Goal: Complete application form

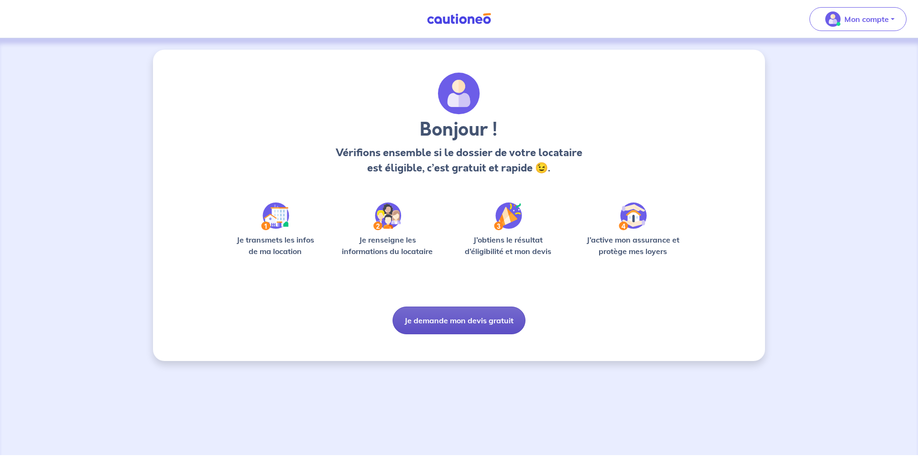
click at [455, 324] on button "Je demande mon devis gratuit" at bounding box center [458, 321] width 133 height 28
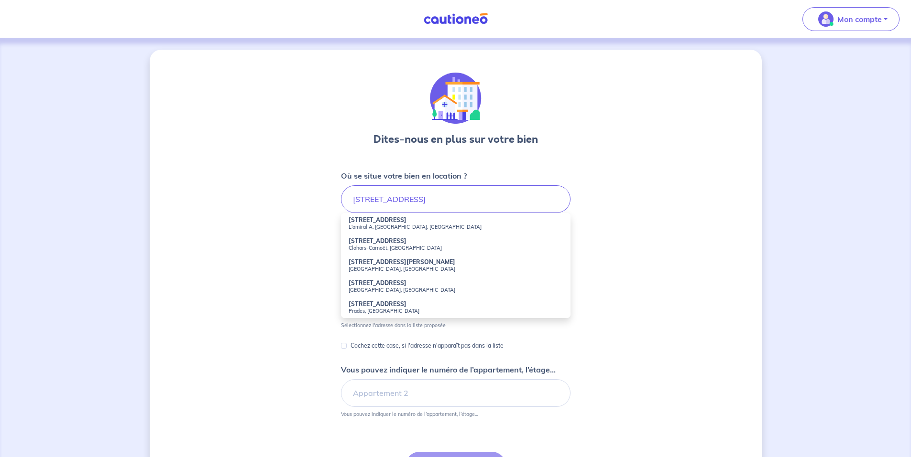
click at [435, 224] on small "L'amiral A, [GEOGRAPHIC_DATA], [GEOGRAPHIC_DATA]" at bounding box center [455, 227] width 214 height 7
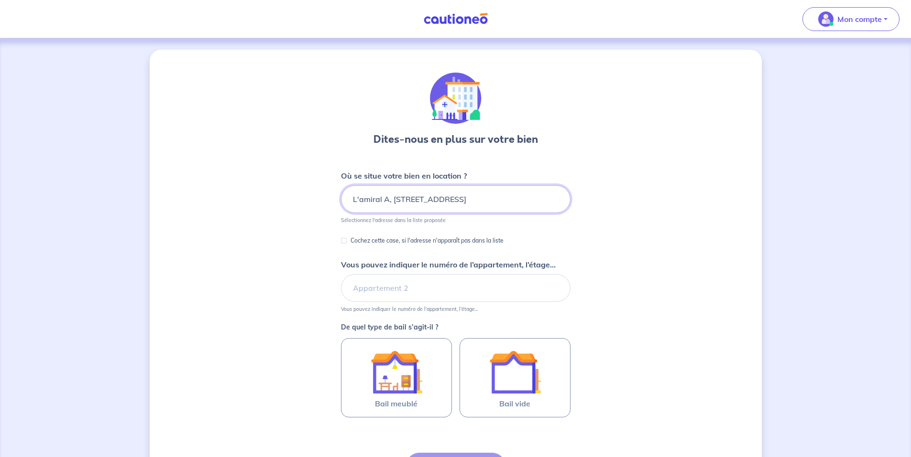
click at [388, 199] on input "L'amiral A, [STREET_ADDRESS]" at bounding box center [455, 199] width 229 height 28
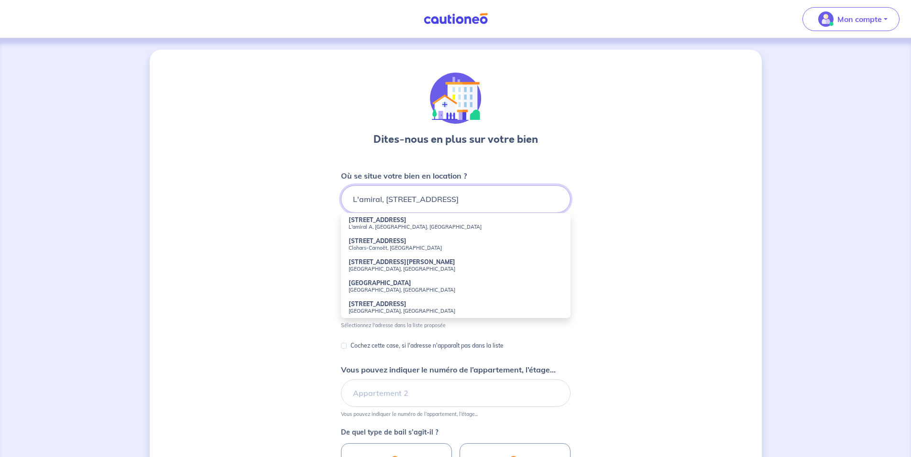
type input "L'amiral, [STREET_ADDRESS]"
click at [625, 206] on div "Dites-nous en plus sur votre bien Où se situe votre bien en location ? L'amiral…" at bounding box center [456, 353] width 612 height 606
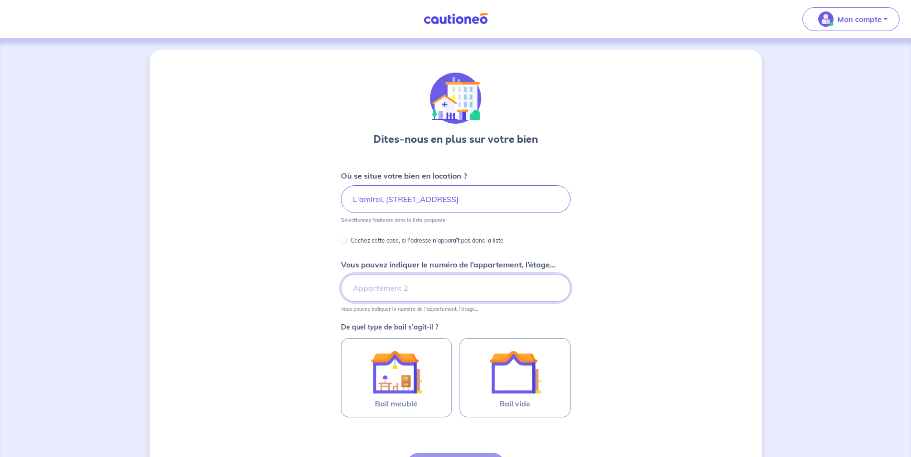
click at [365, 292] on input "Vous pouvez indiquer le numéro de l’appartement, l’étage..." at bounding box center [455, 288] width 229 height 28
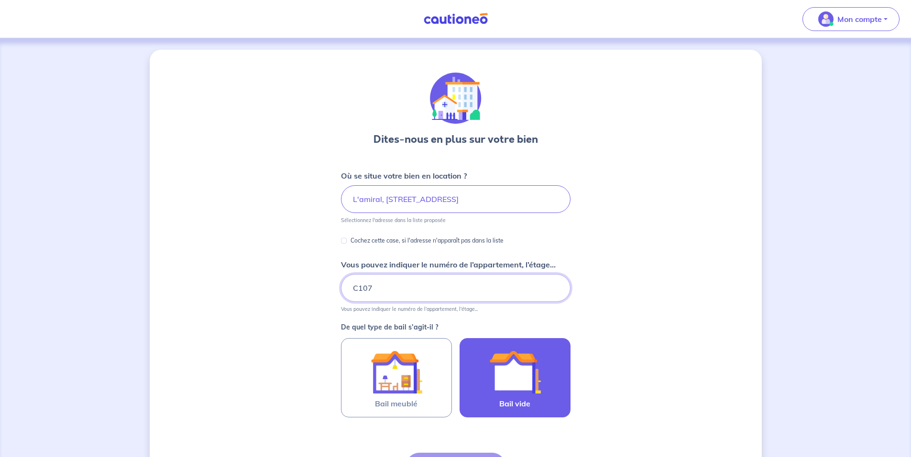
type input "C107"
click at [511, 393] on img at bounding box center [515, 373] width 52 height 52
click at [0, 0] on input "Bail vide" at bounding box center [0, 0] width 0 height 0
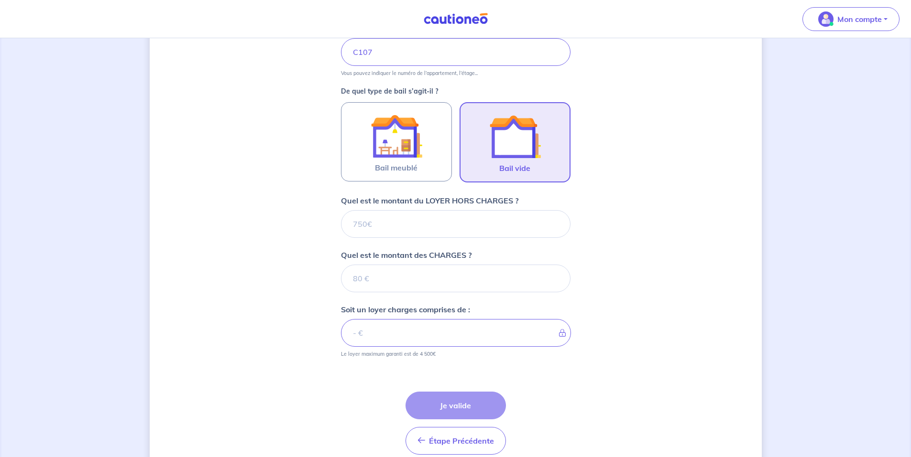
click at [425, 231] on input "Quel est le montant du LOYER HORS CHARGES ?" at bounding box center [455, 224] width 229 height 28
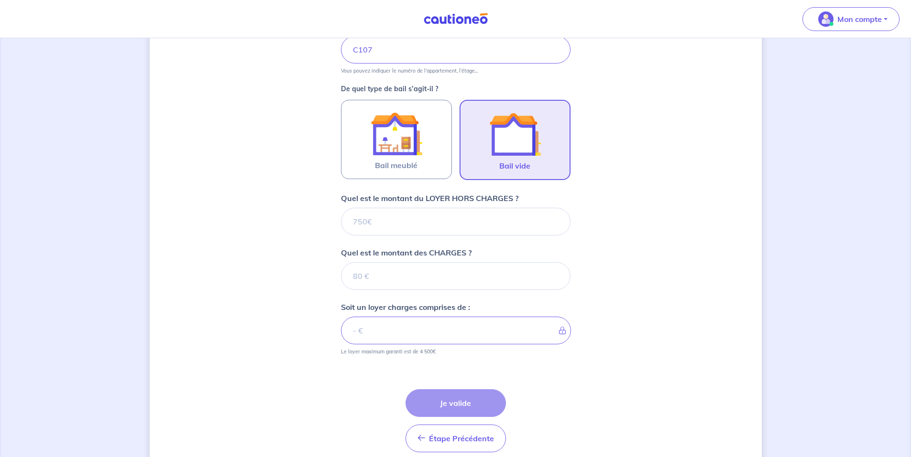
scroll to position [239, 0]
click at [419, 228] on input "Quel est le montant du LOYER HORS CHARGES ?" at bounding box center [455, 221] width 229 height 28
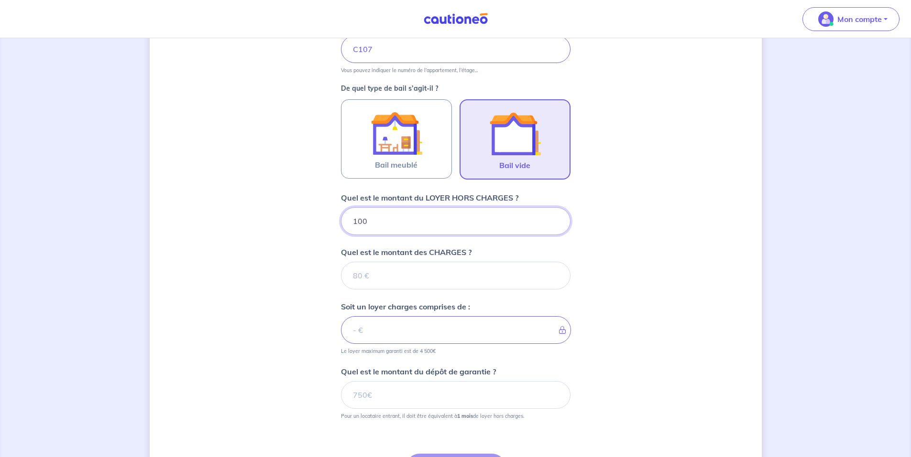
type input "1000"
click at [425, 279] on input "Quel est le montant des CHARGES ?" at bounding box center [455, 276] width 229 height 28
type input "100"
type input "1100"
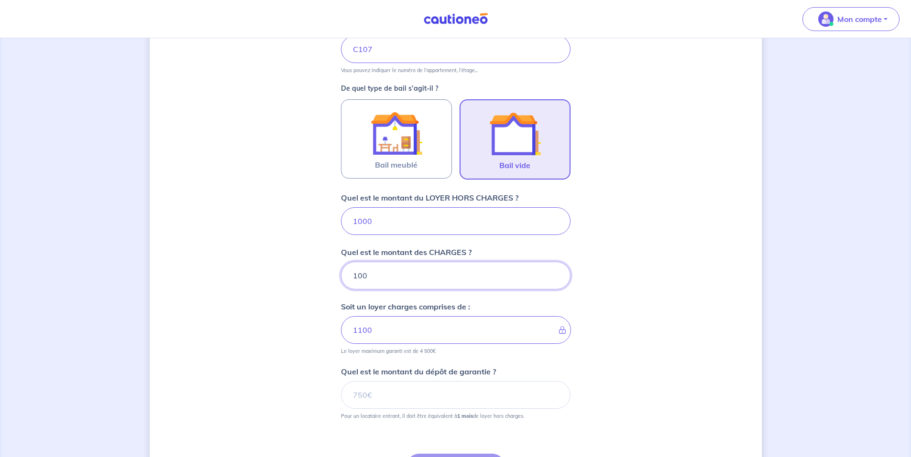
type input "100"
click at [705, 187] on div "Dites-nous en plus sur votre bien Où se situe votre bien en location ? L'amiral…" at bounding box center [456, 181] width 612 height 741
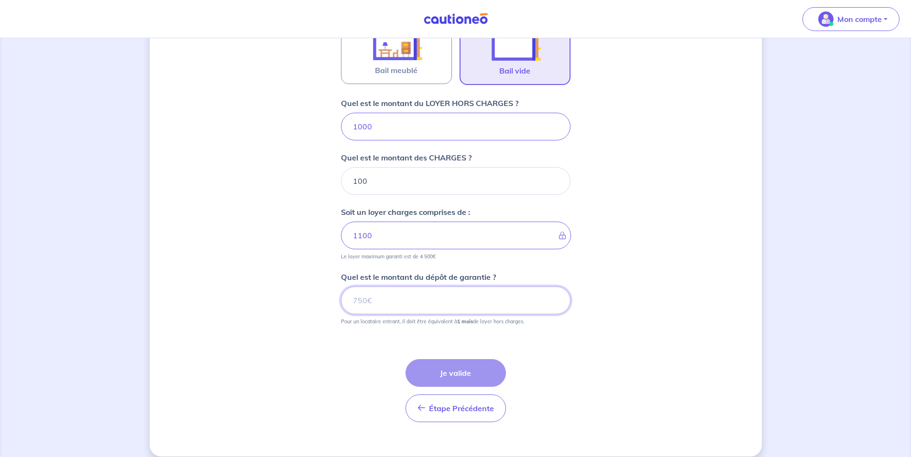
click at [426, 300] on input "Quel est le montant du dépôt de garantie ?" at bounding box center [455, 301] width 229 height 28
click at [553, 299] on input "0.01" at bounding box center [455, 300] width 229 height 28
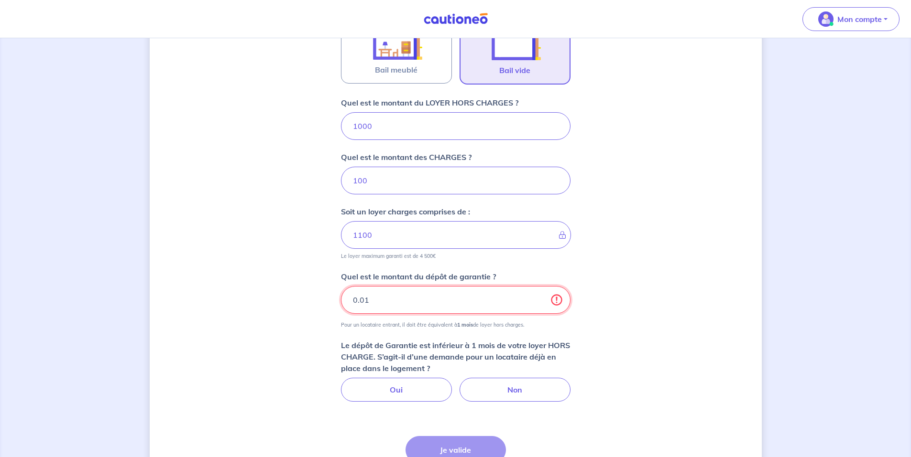
click at [553, 299] on input "0.01" at bounding box center [455, 300] width 229 height 28
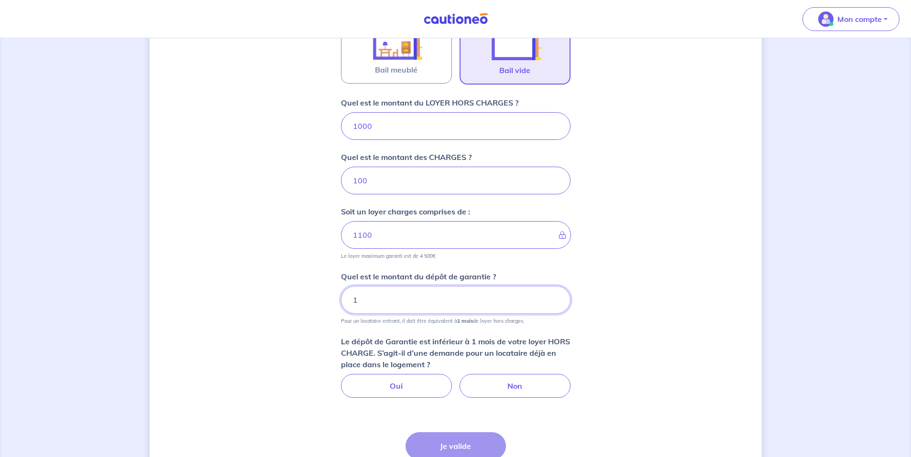
click at [370, 300] on input "1" at bounding box center [455, 300] width 229 height 28
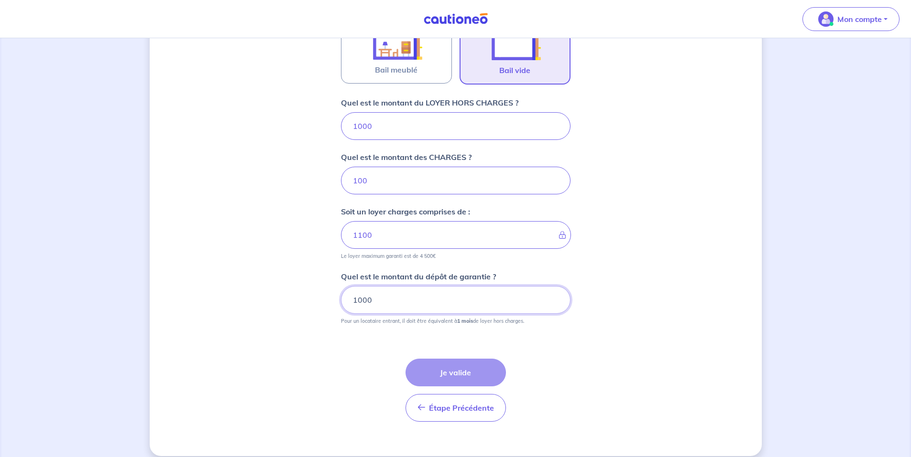
type input "1000"
click at [626, 298] on div "Dites-nous en plus sur votre bien Où se situe votre bien en location ? L'amiral…" at bounding box center [456, 86] width 612 height 741
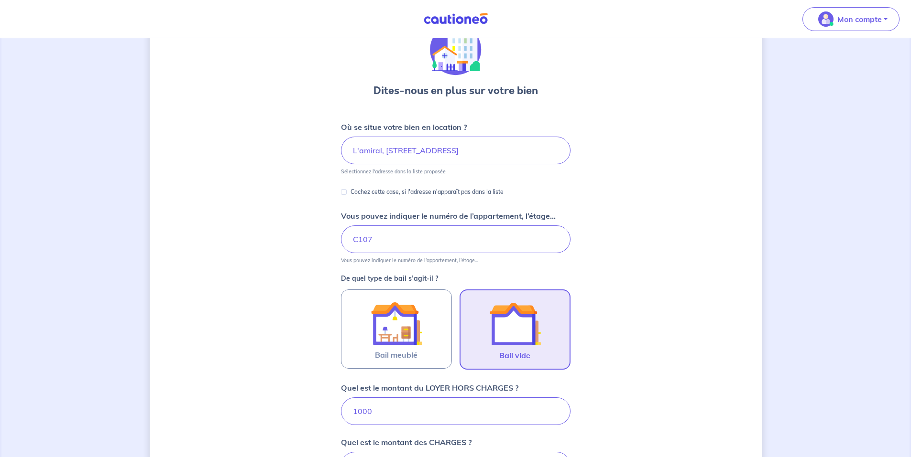
scroll to position [48, 0]
click at [346, 192] on input "Cochez cette case, si l'adresse n'apparaît pas dans la liste" at bounding box center [344, 193] width 6 height 6
checkbox input "true"
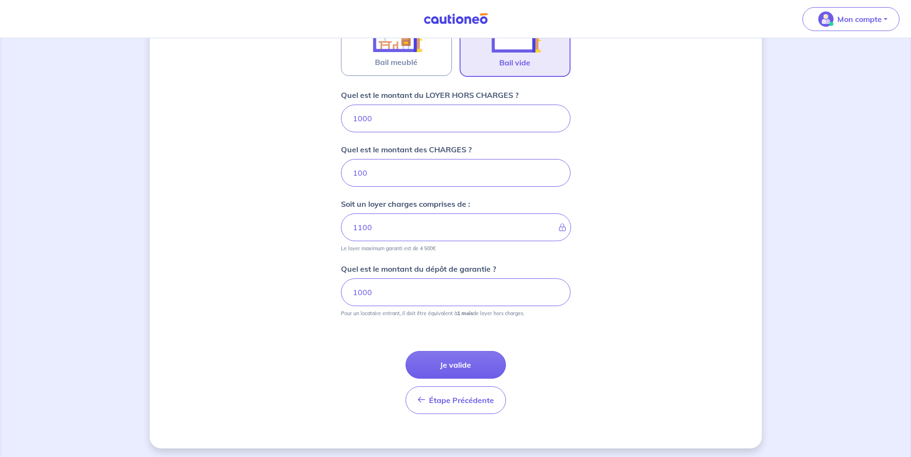
scroll to position [502, 0]
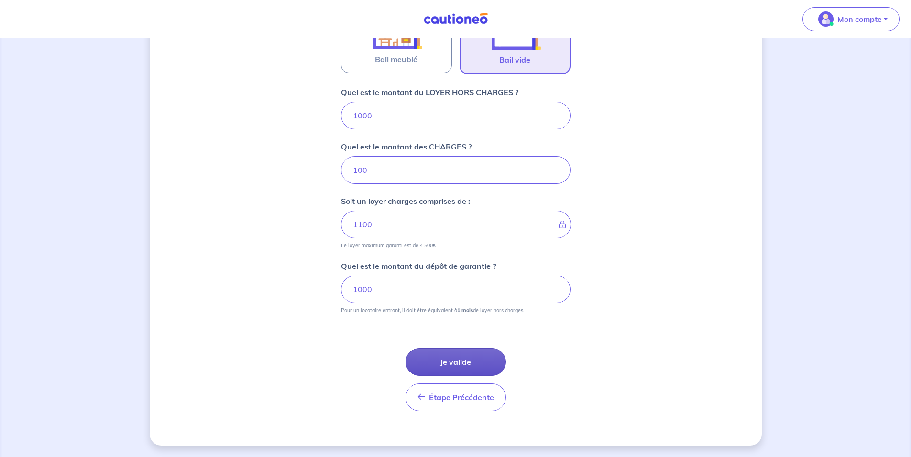
click at [483, 355] on button "Je valide" at bounding box center [455, 362] width 100 height 28
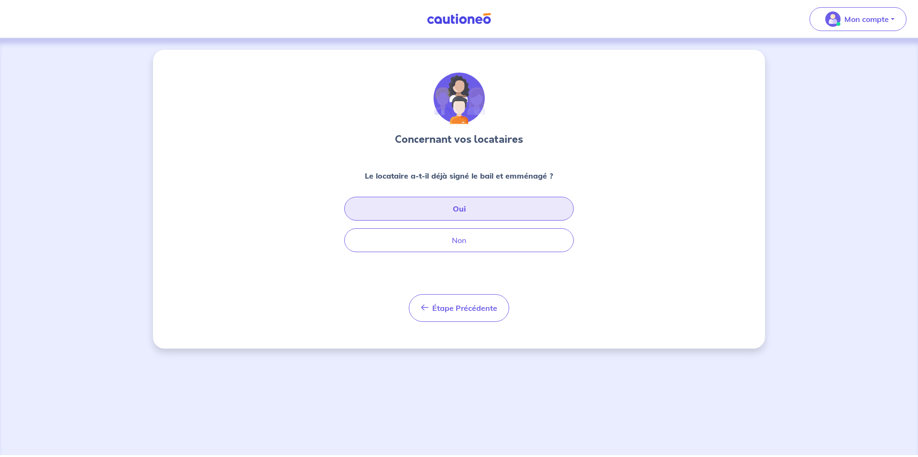
click at [542, 210] on button "Oui" at bounding box center [458, 209] width 229 height 24
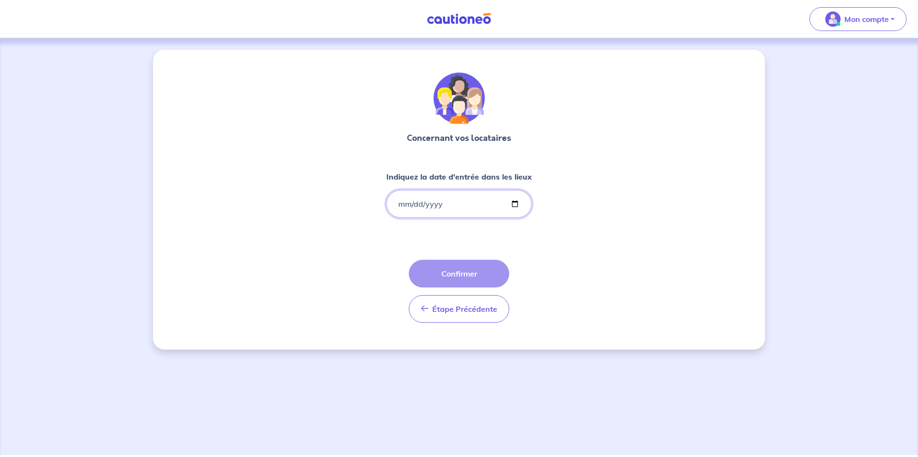
click at [513, 204] on input "Indiquez la date d'entrée dans les lieux" at bounding box center [458, 204] width 145 height 28
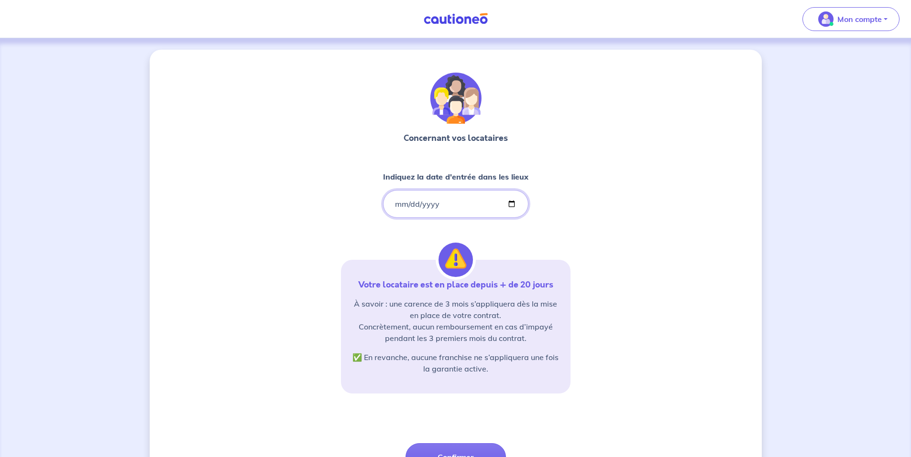
type input "[DATE]"
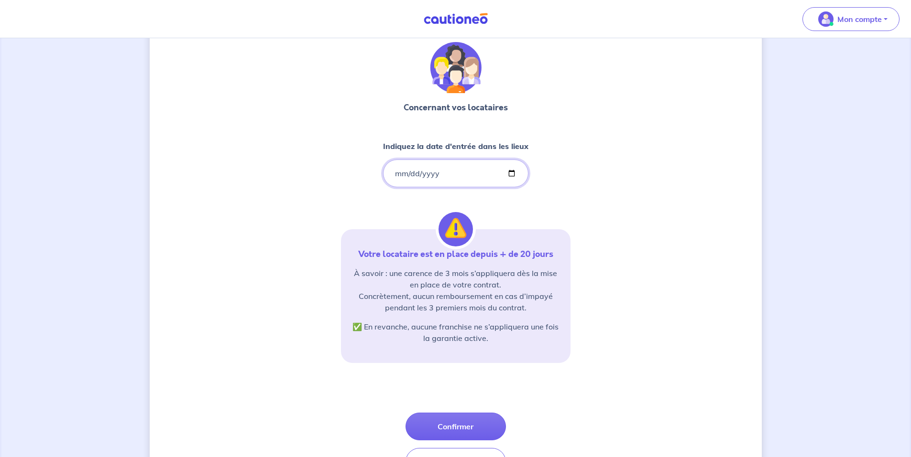
scroll to position [87, 0]
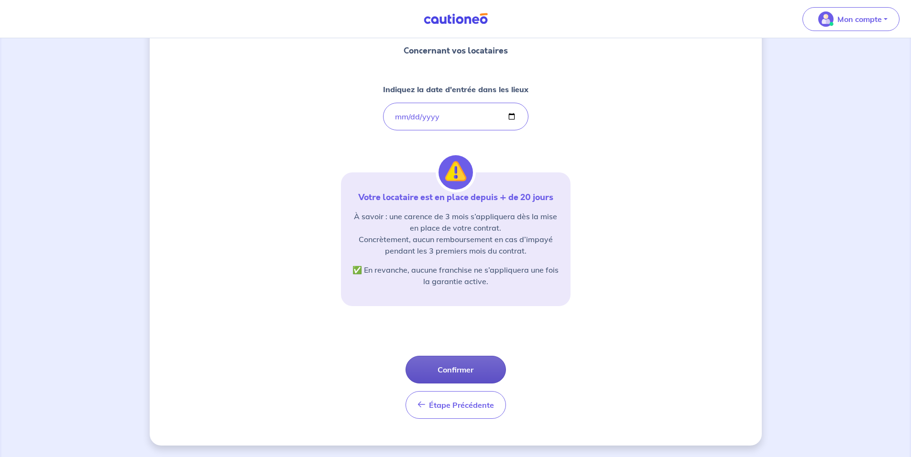
click at [460, 376] on button "Confirmer" at bounding box center [455, 370] width 100 height 28
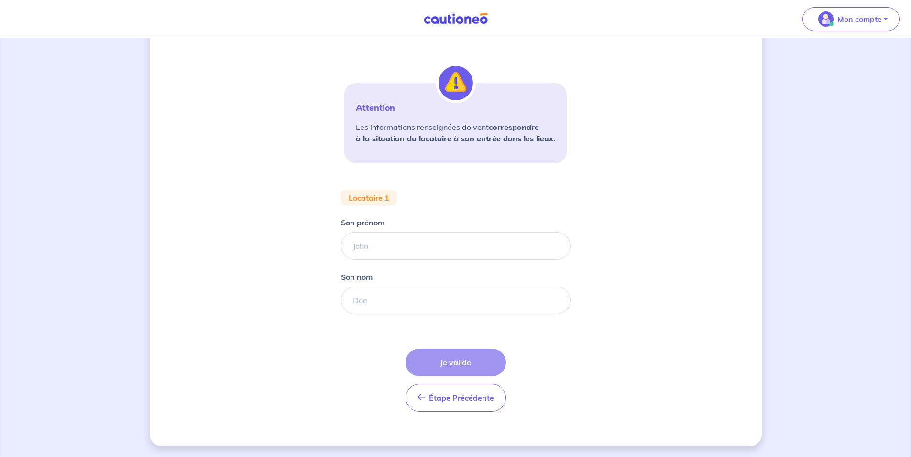
scroll to position [172, 0]
